Goal: Task Accomplishment & Management: Use online tool/utility

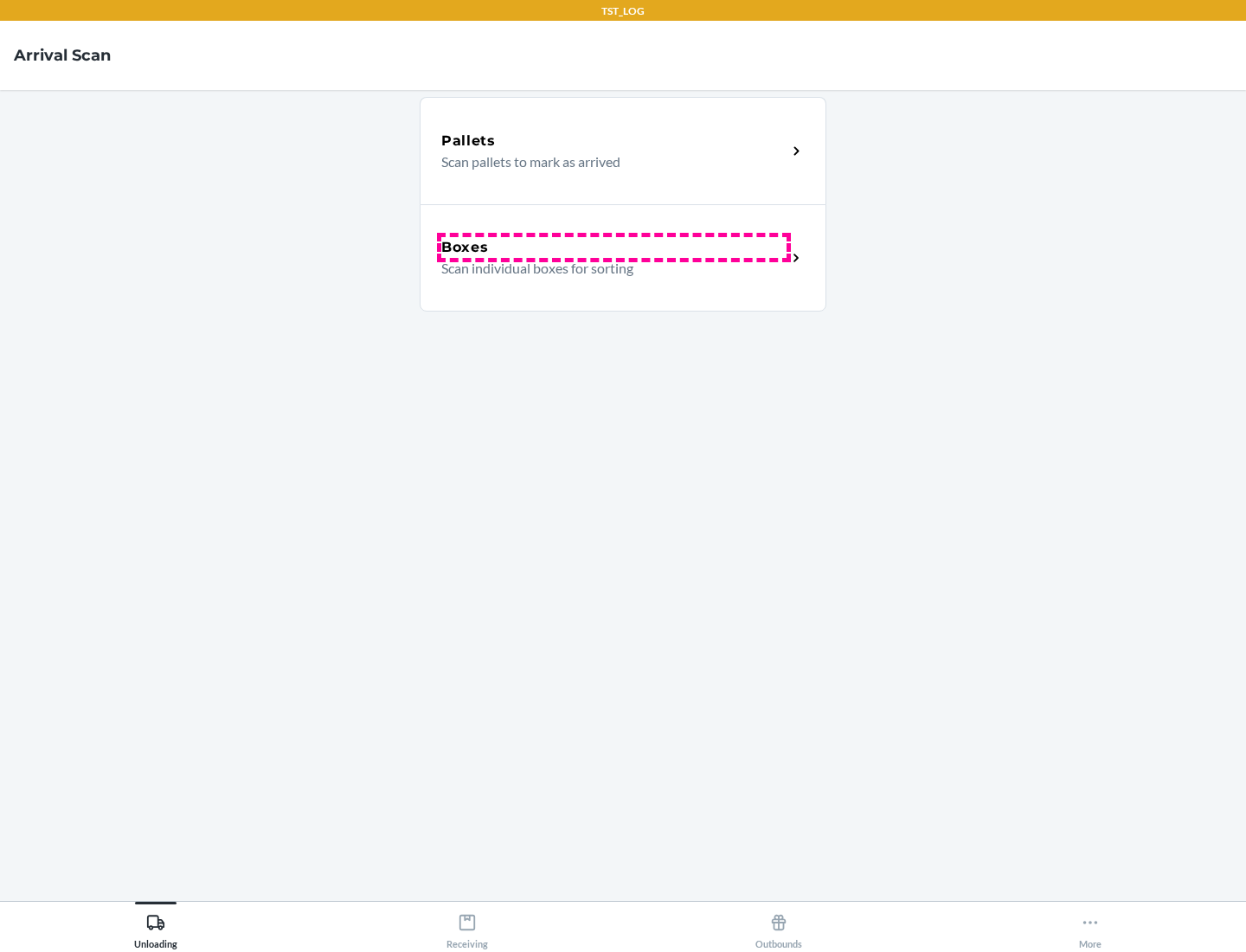
click at [613, 247] on div "Boxes" at bounding box center [613, 247] width 346 height 21
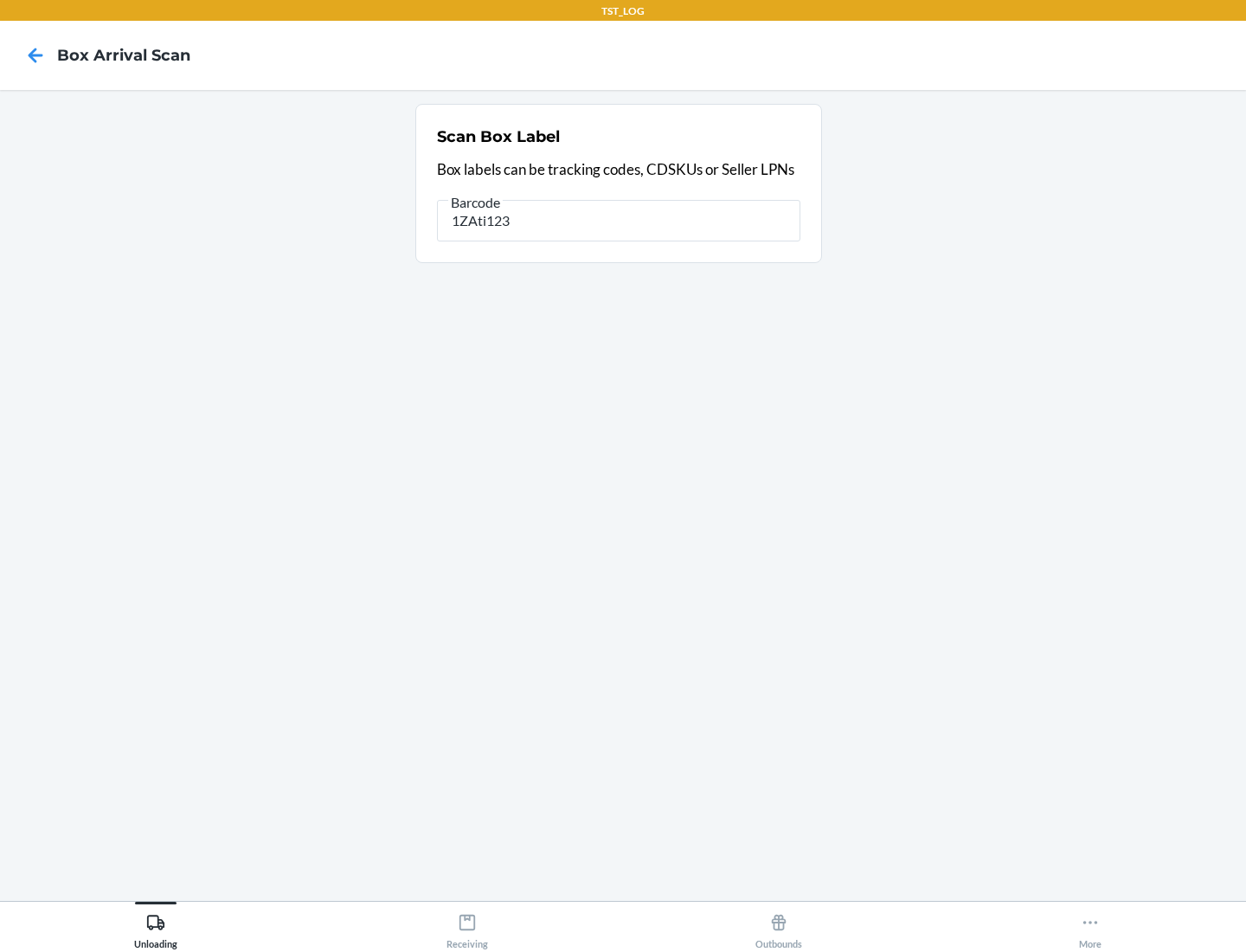
type input "1ZAti123"
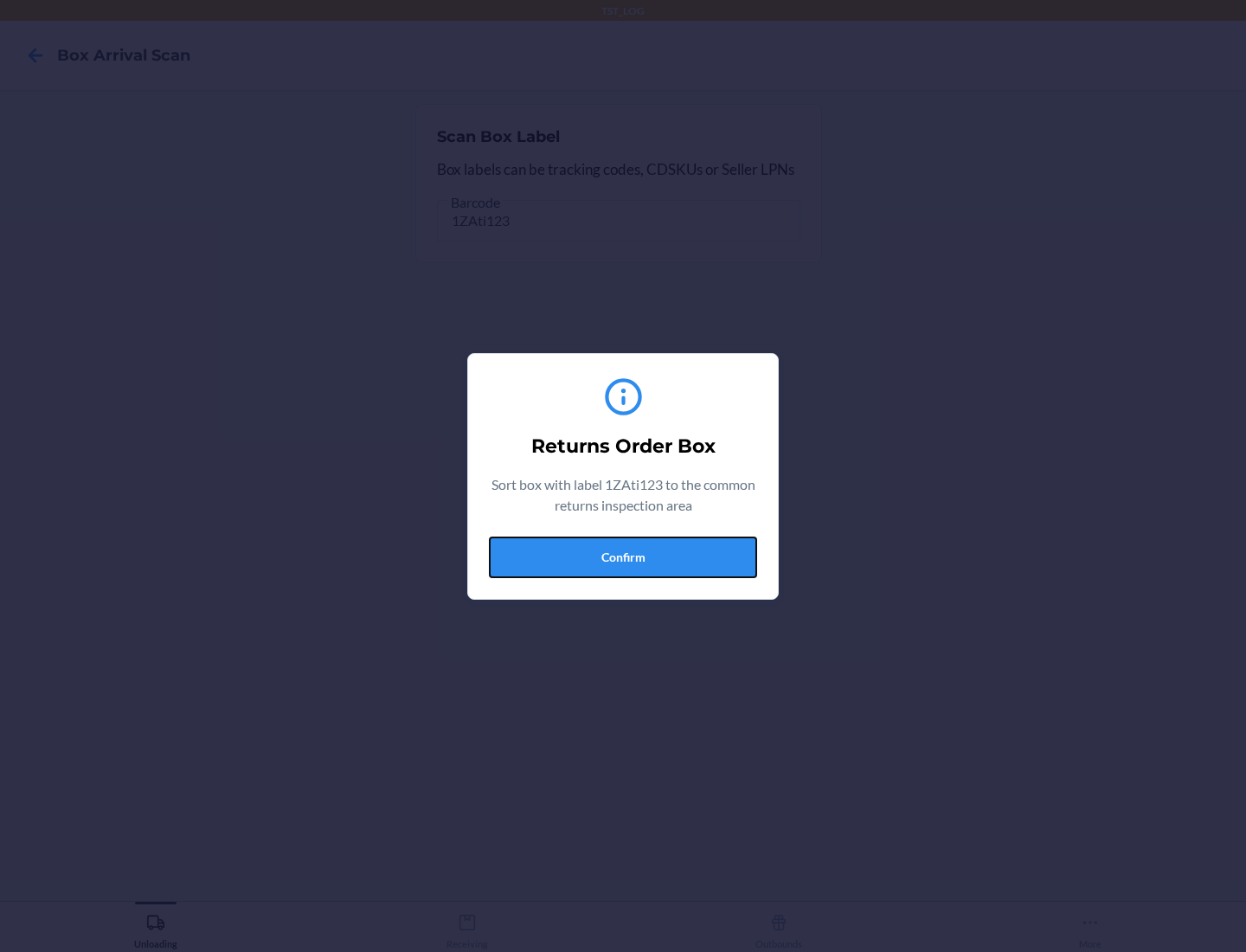
click at [623, 556] on button "Confirm" at bounding box center [623, 556] width 269 height 41
